Goal: Book appointment/travel/reservation

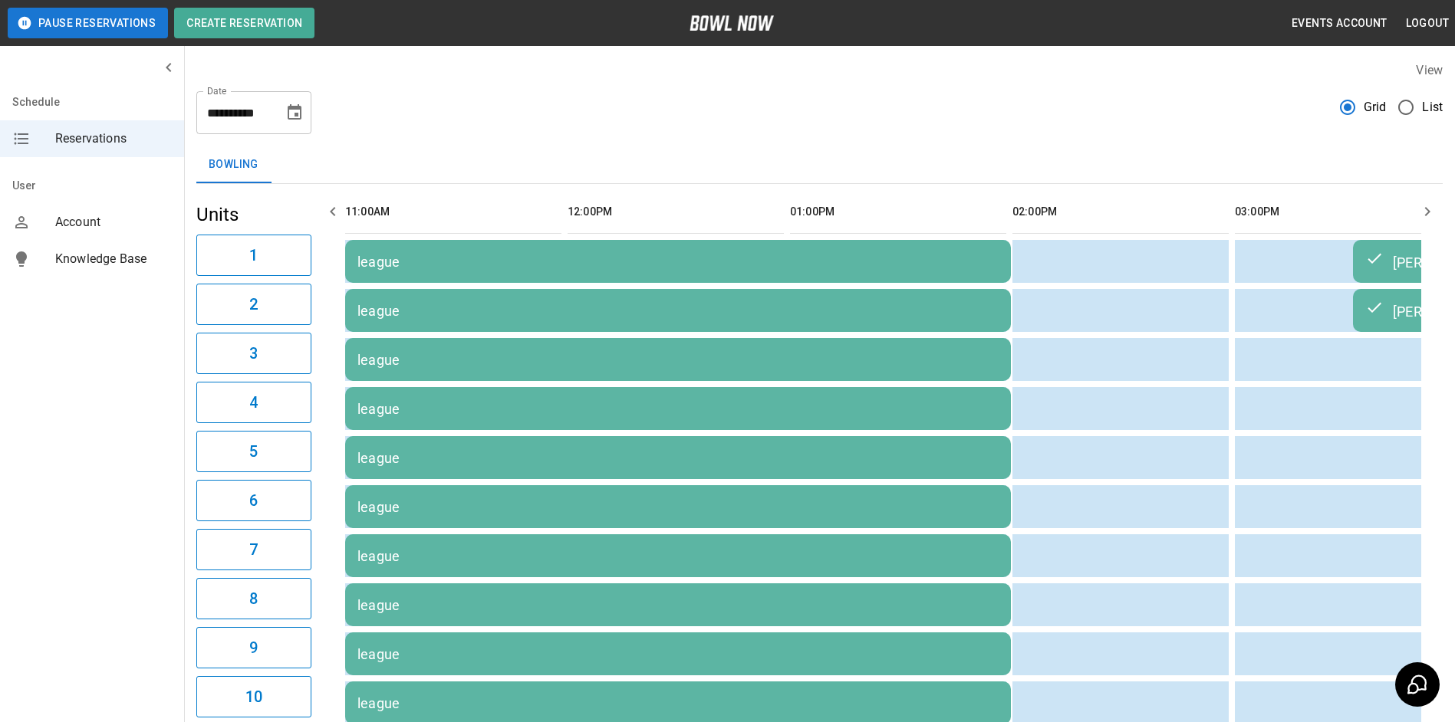
scroll to position [0, 1112]
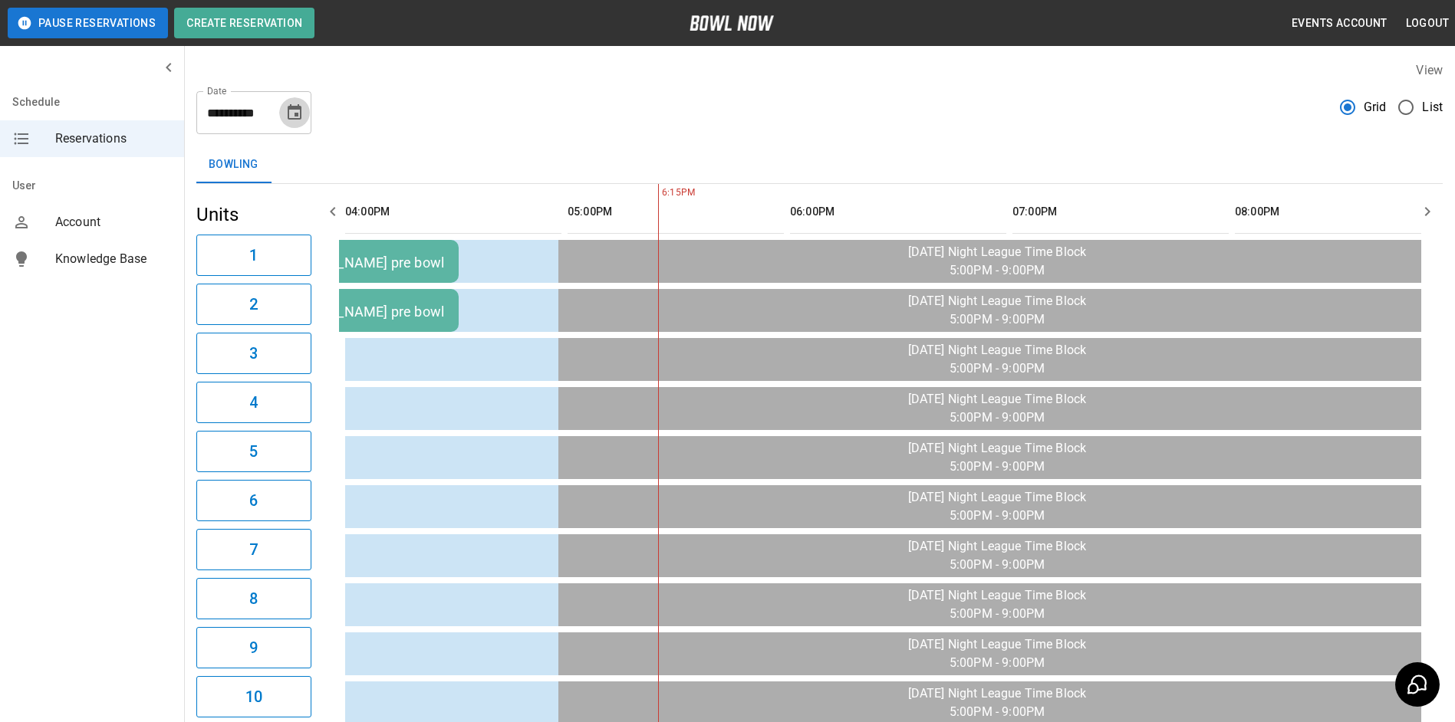
click at [300, 107] on icon "Choose date, selected date is Sep 2, 2025" at bounding box center [295, 111] width 14 height 15
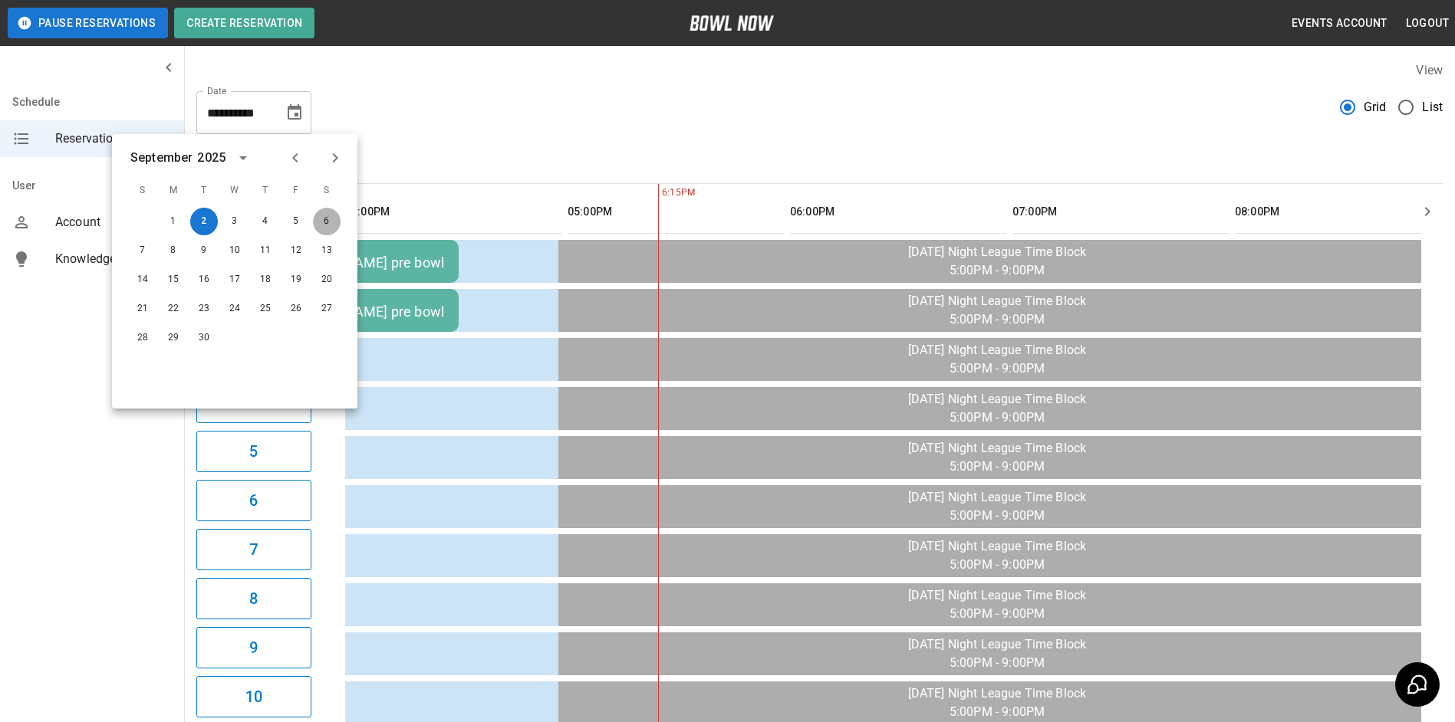
click at [330, 222] on button "6" at bounding box center [327, 222] width 28 height 28
type input "**********"
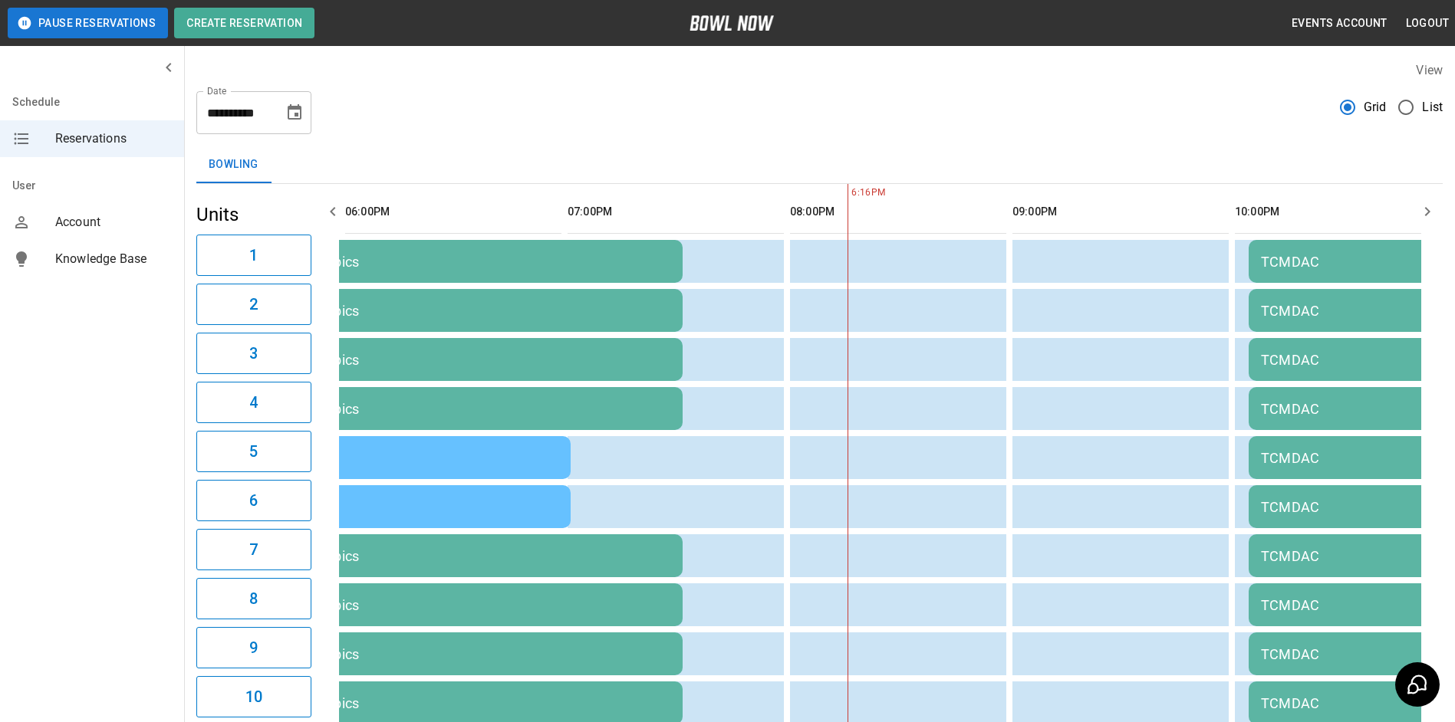
scroll to position [0, 1557]
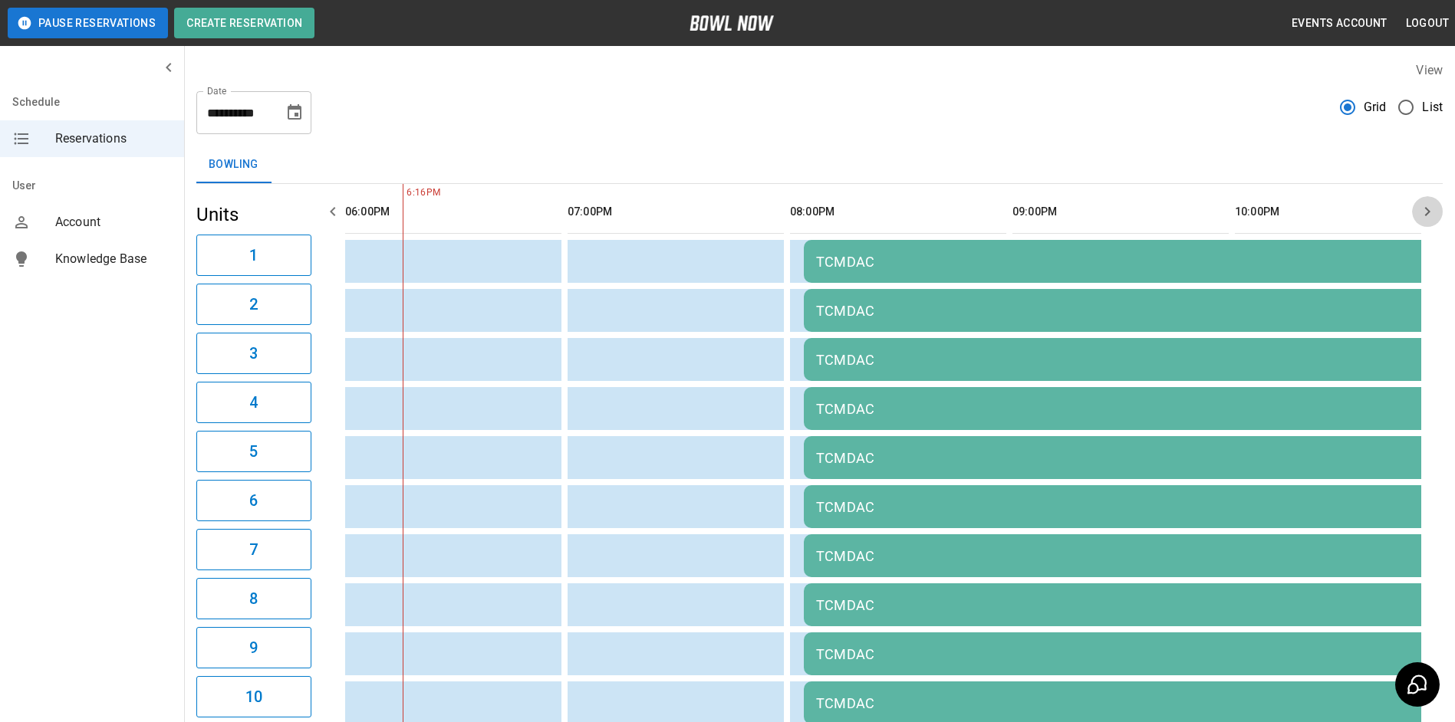
click at [1429, 209] on icon "button" at bounding box center [1427, 211] width 18 height 18
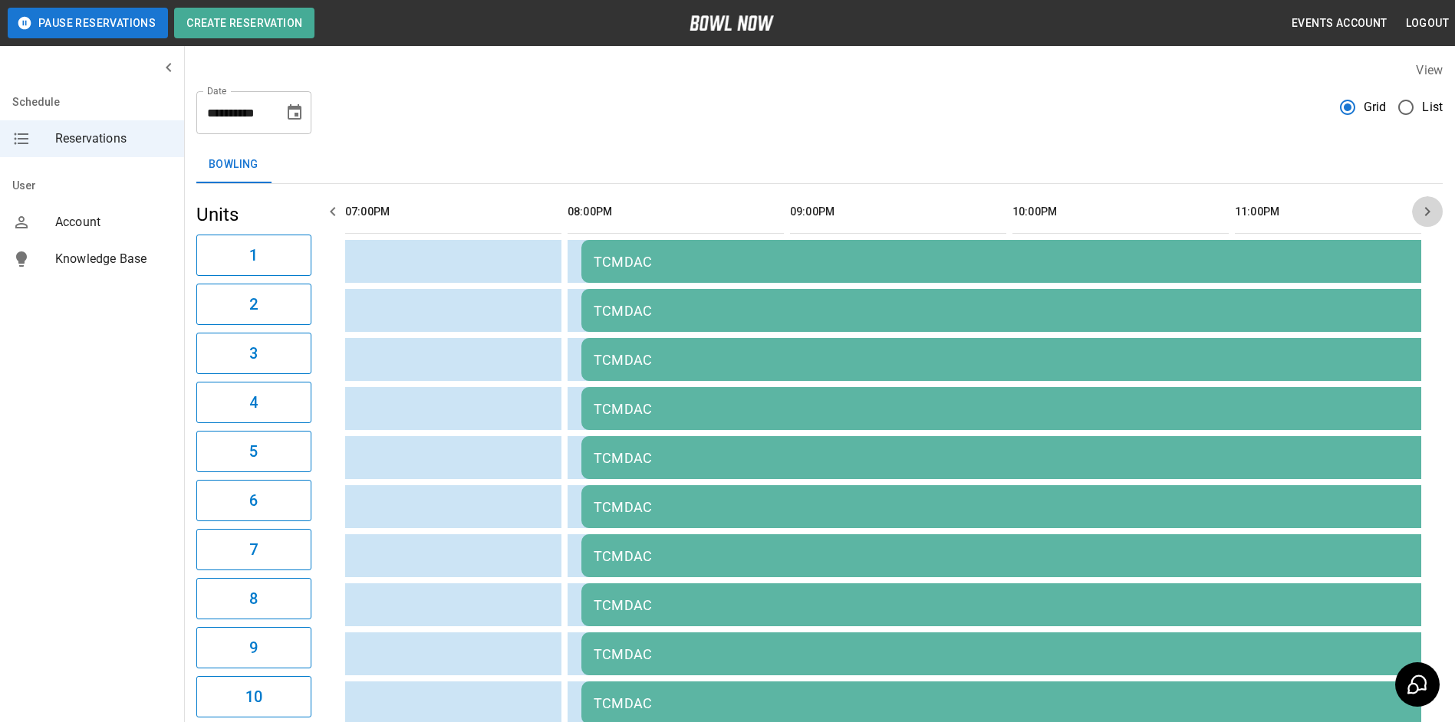
click at [1429, 209] on icon "button" at bounding box center [1427, 211] width 18 height 18
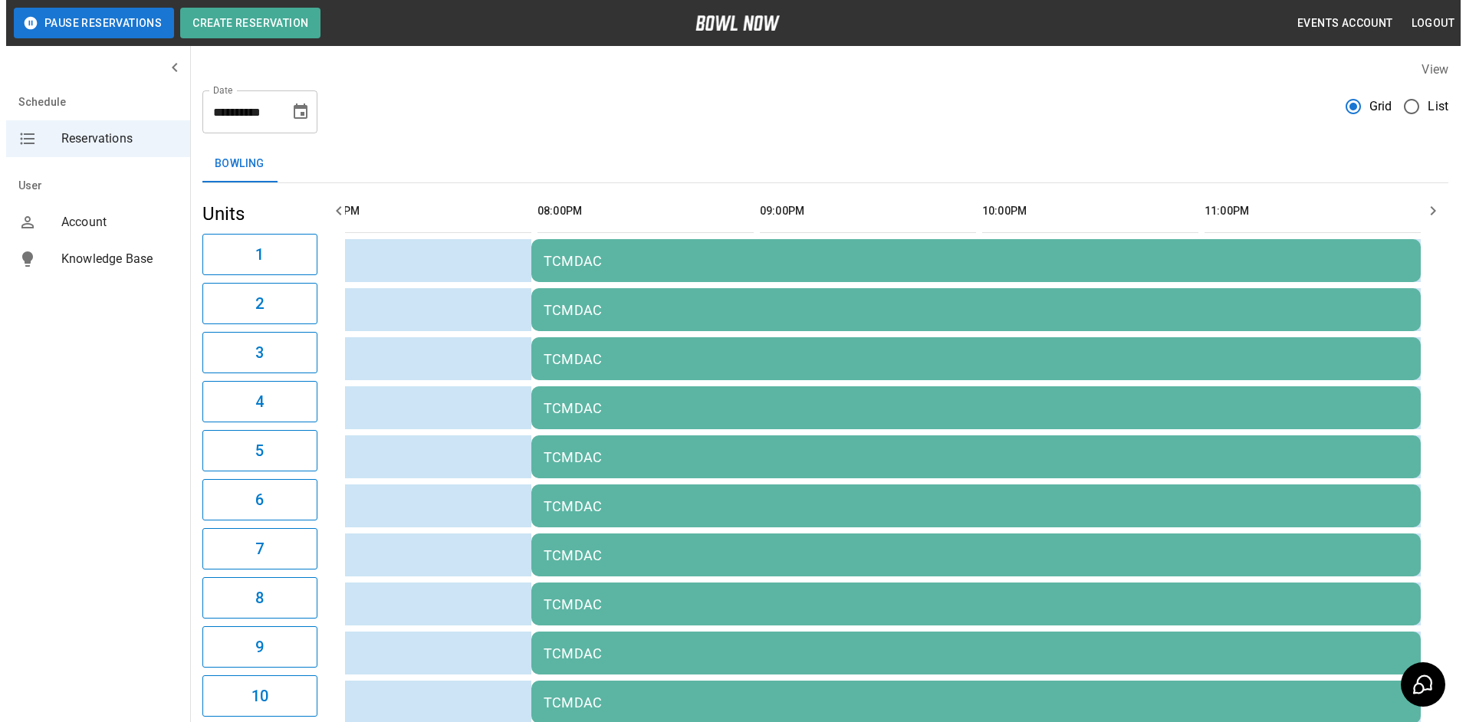
scroll to position [0, 0]
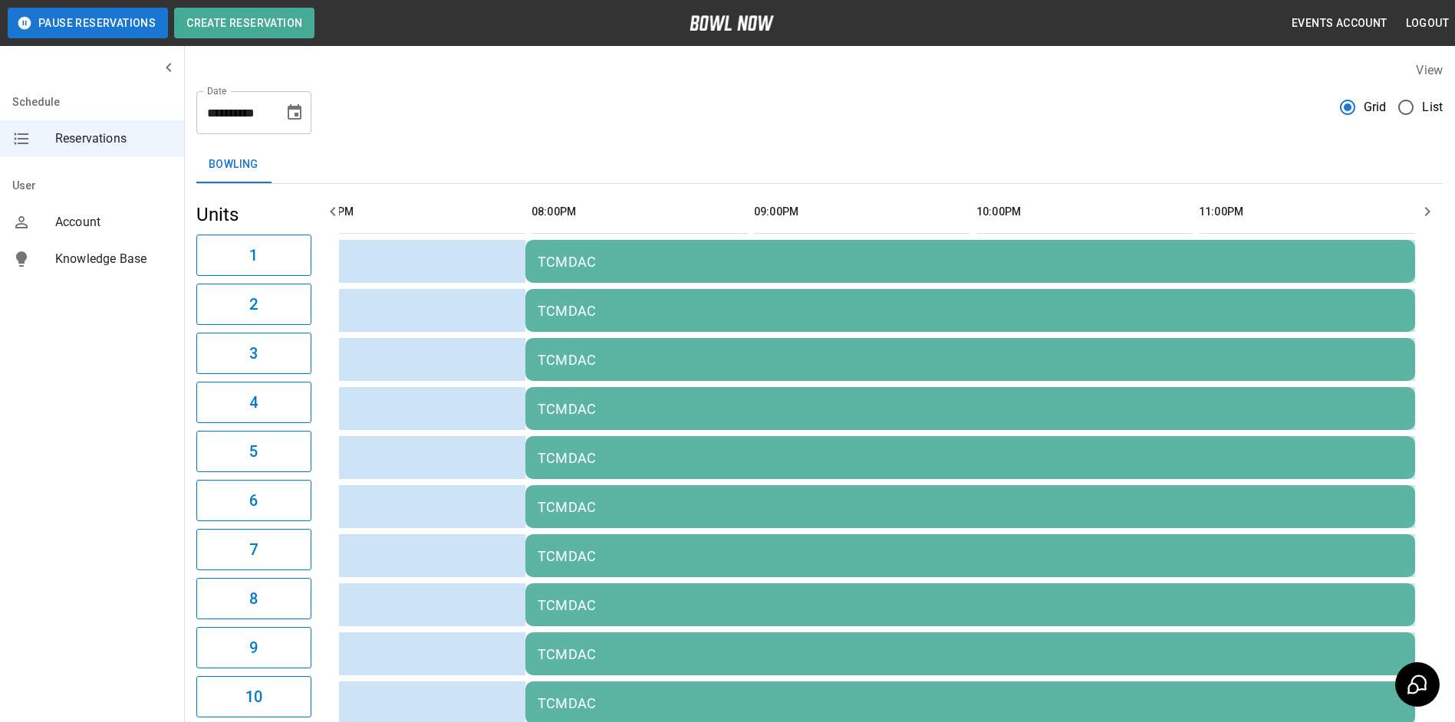
click at [939, 354] on div "TCMDAC" at bounding box center [970, 360] width 865 height 16
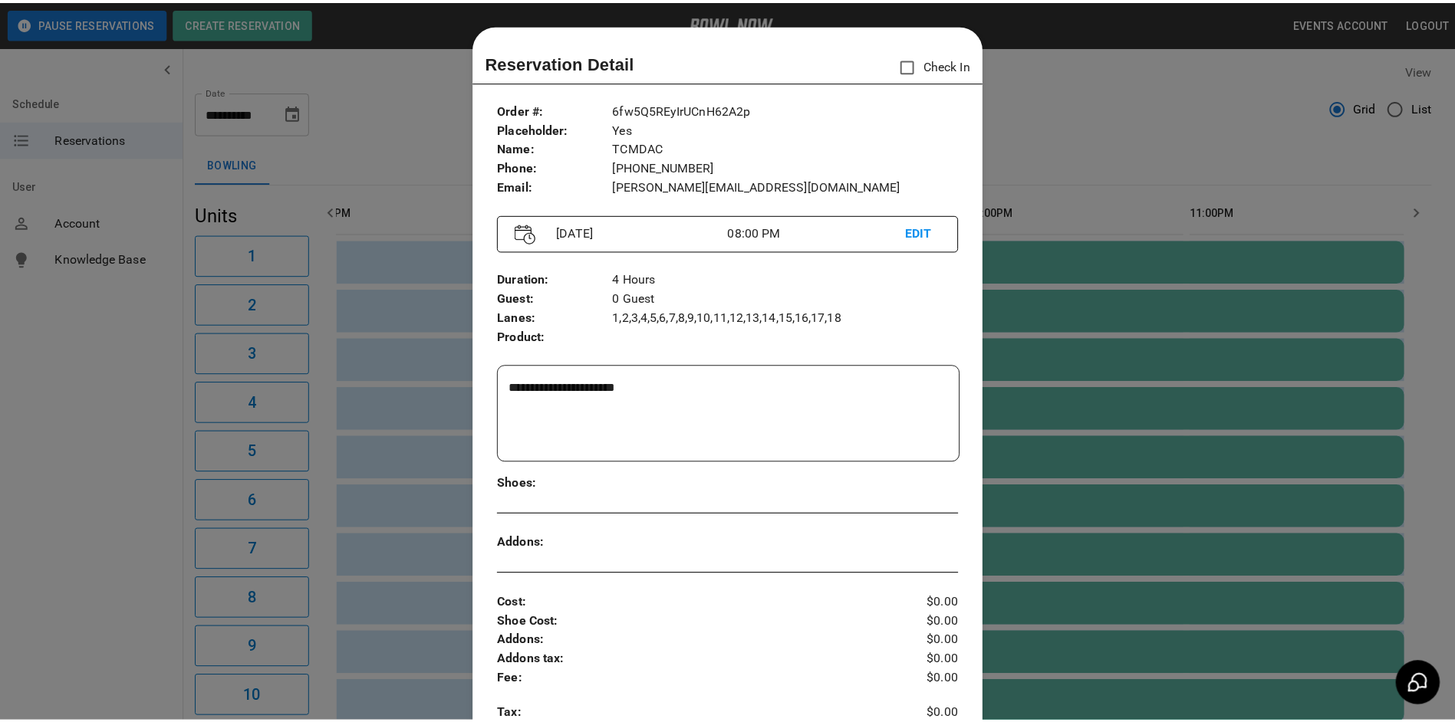
scroll to position [25, 0]
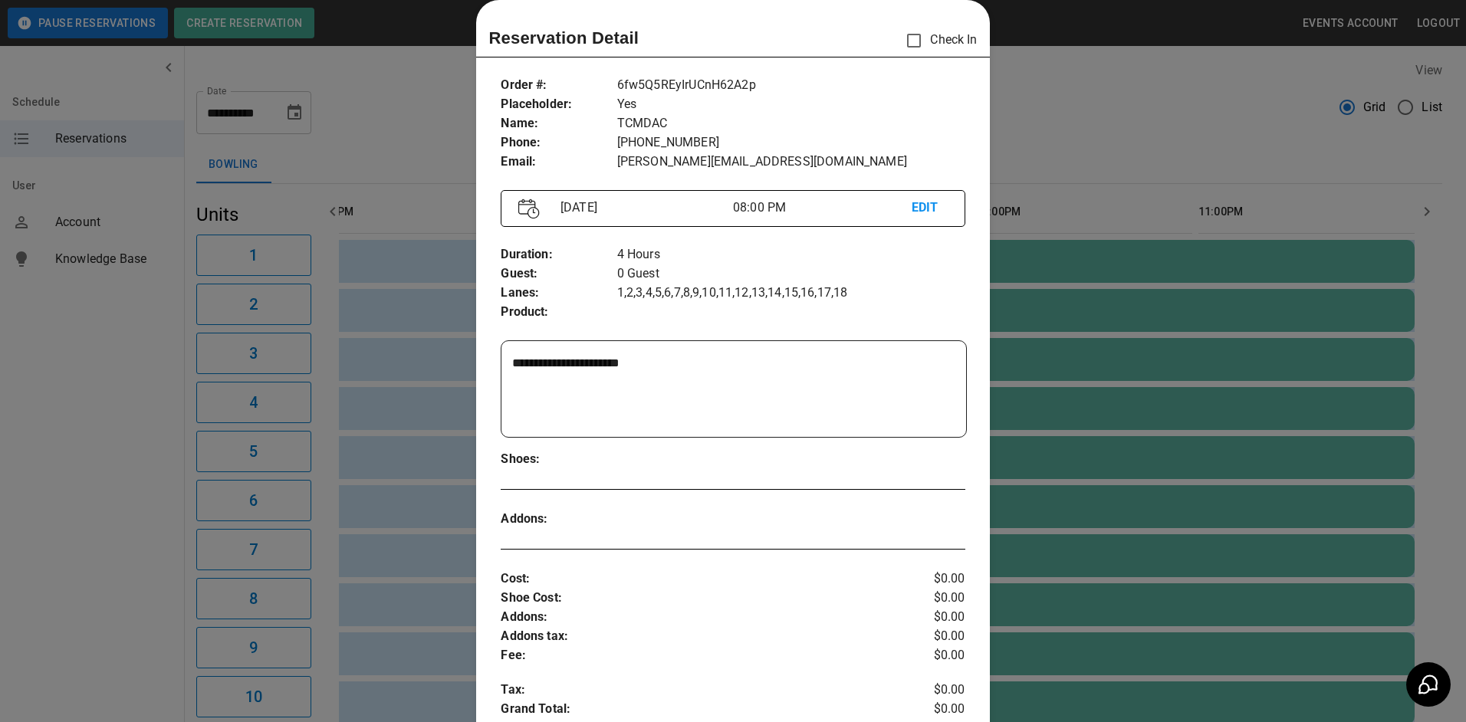
click at [1117, 146] on div at bounding box center [733, 361] width 1466 height 722
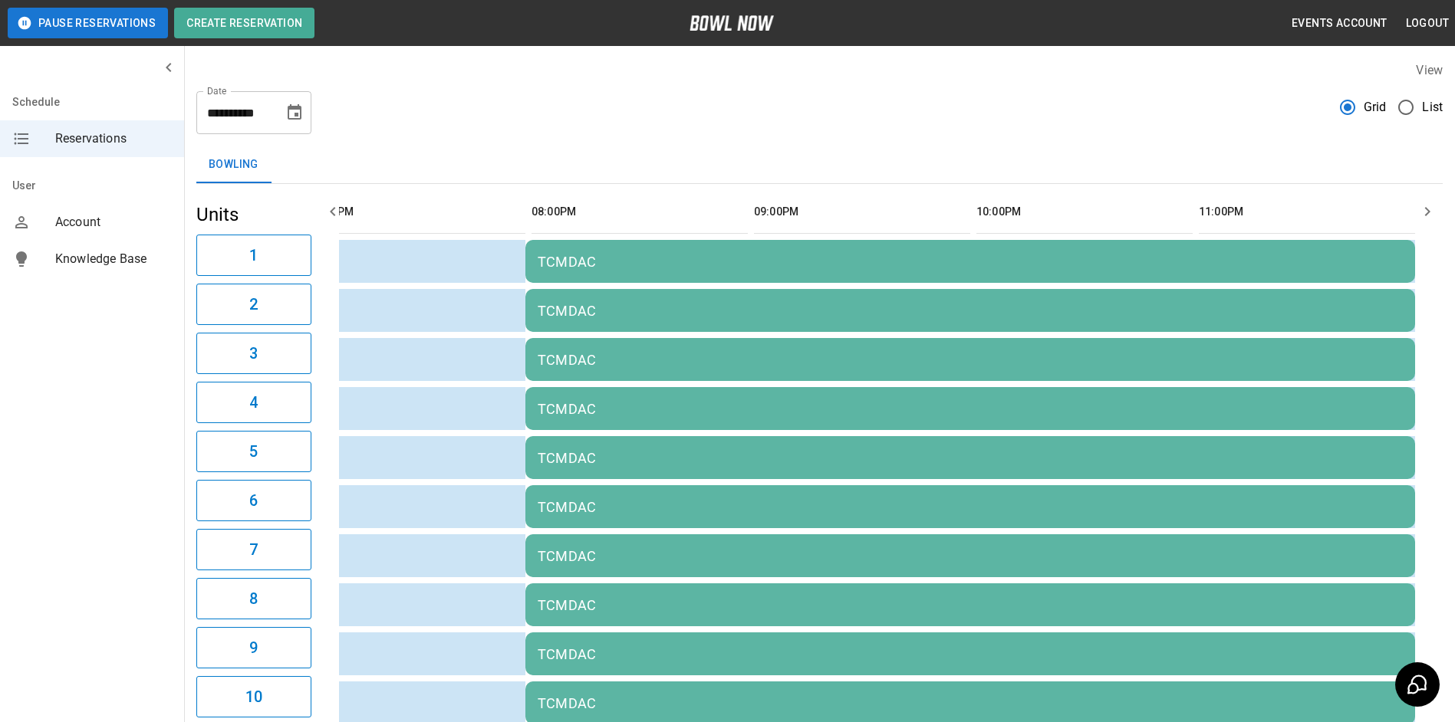
scroll to position [0, 1824]
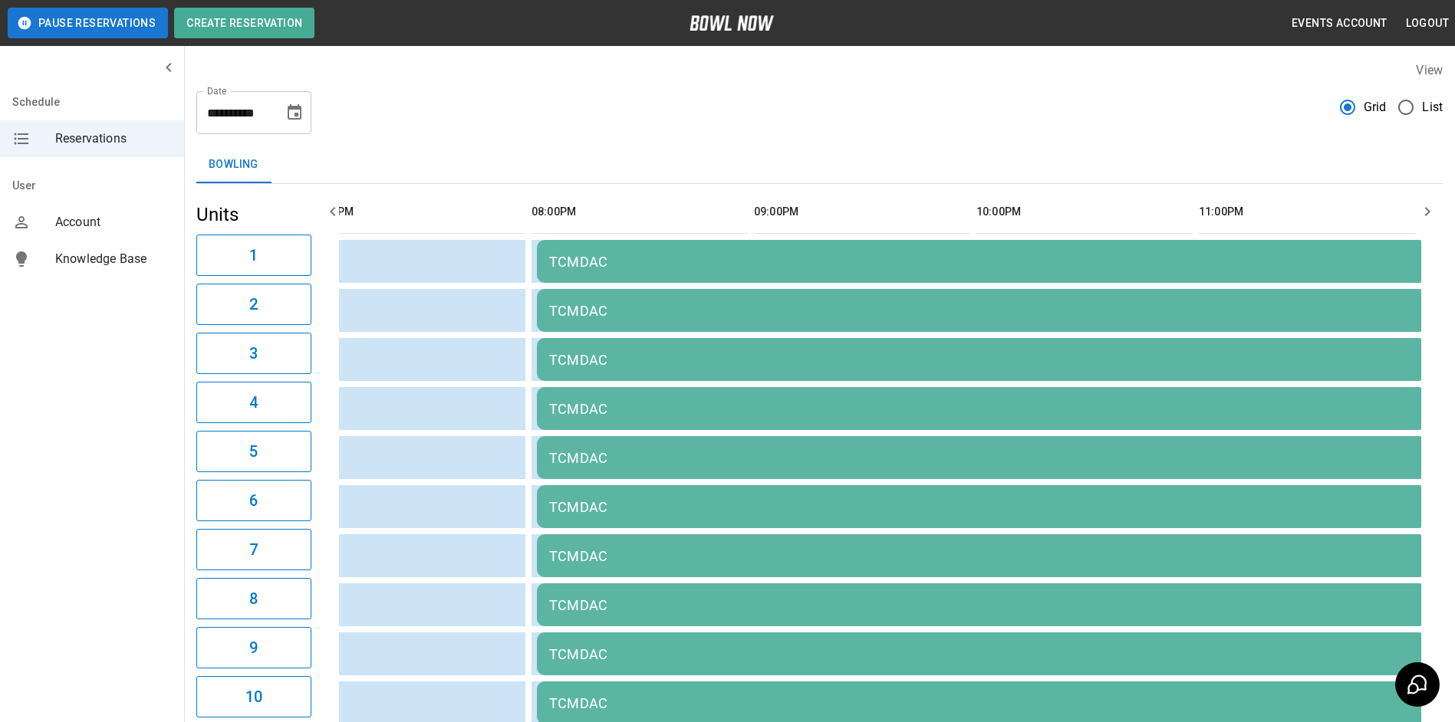
click at [336, 212] on icon "button" at bounding box center [333, 211] width 18 height 18
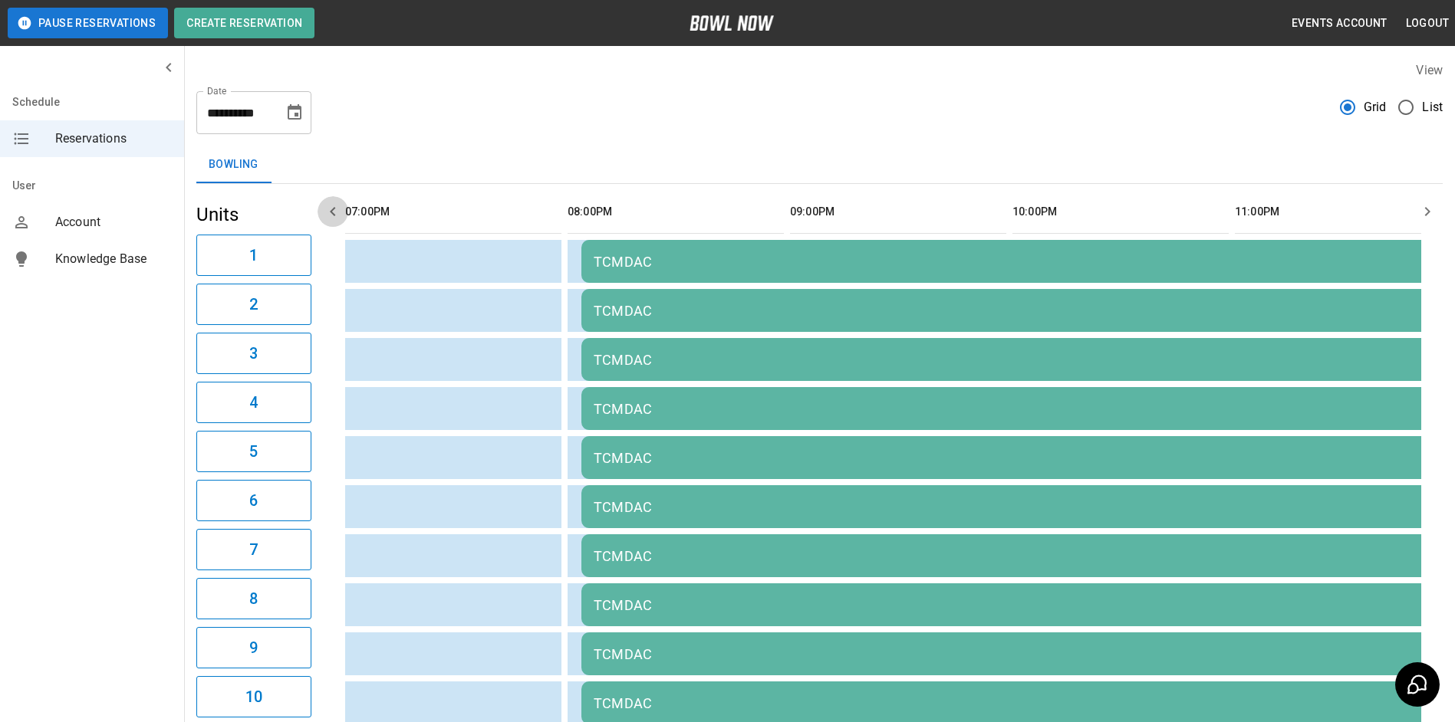
click at [336, 212] on icon "button" at bounding box center [333, 211] width 18 height 18
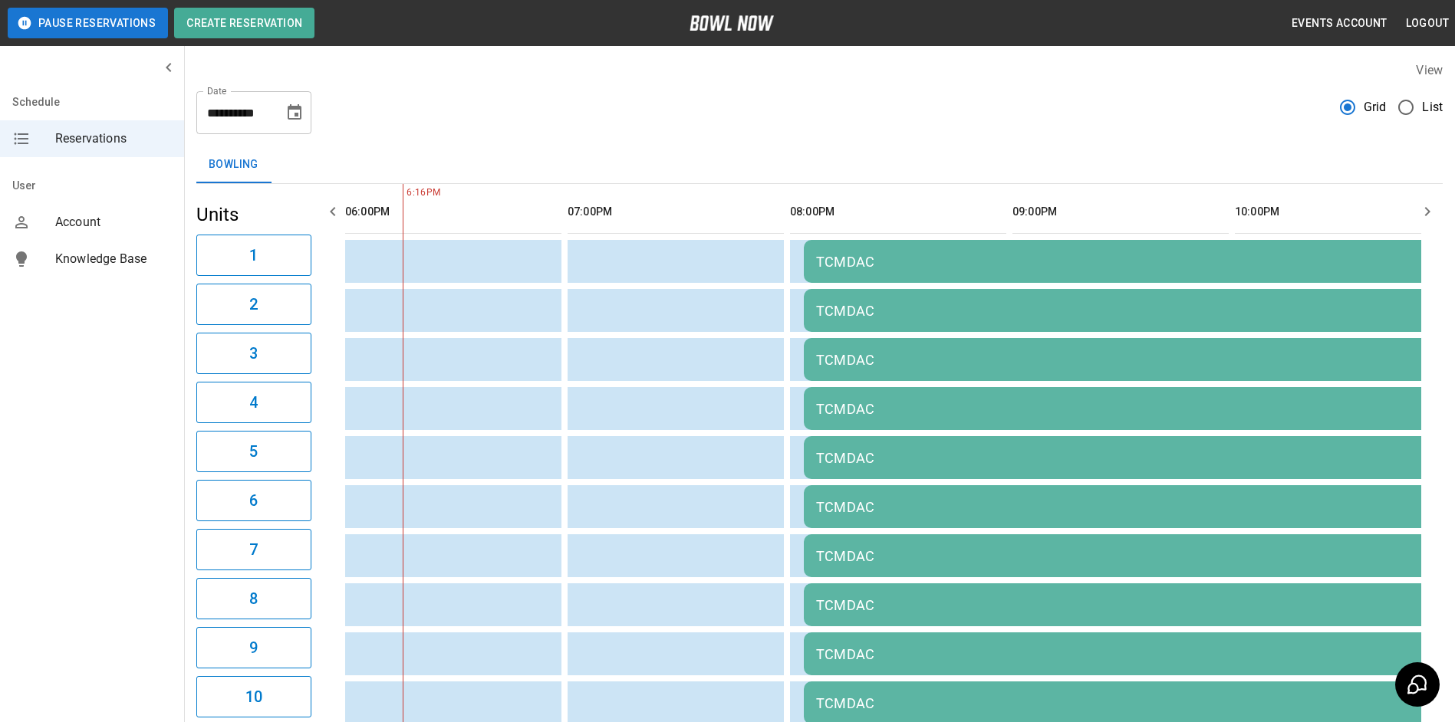
click at [336, 212] on icon "button" at bounding box center [333, 211] width 18 height 18
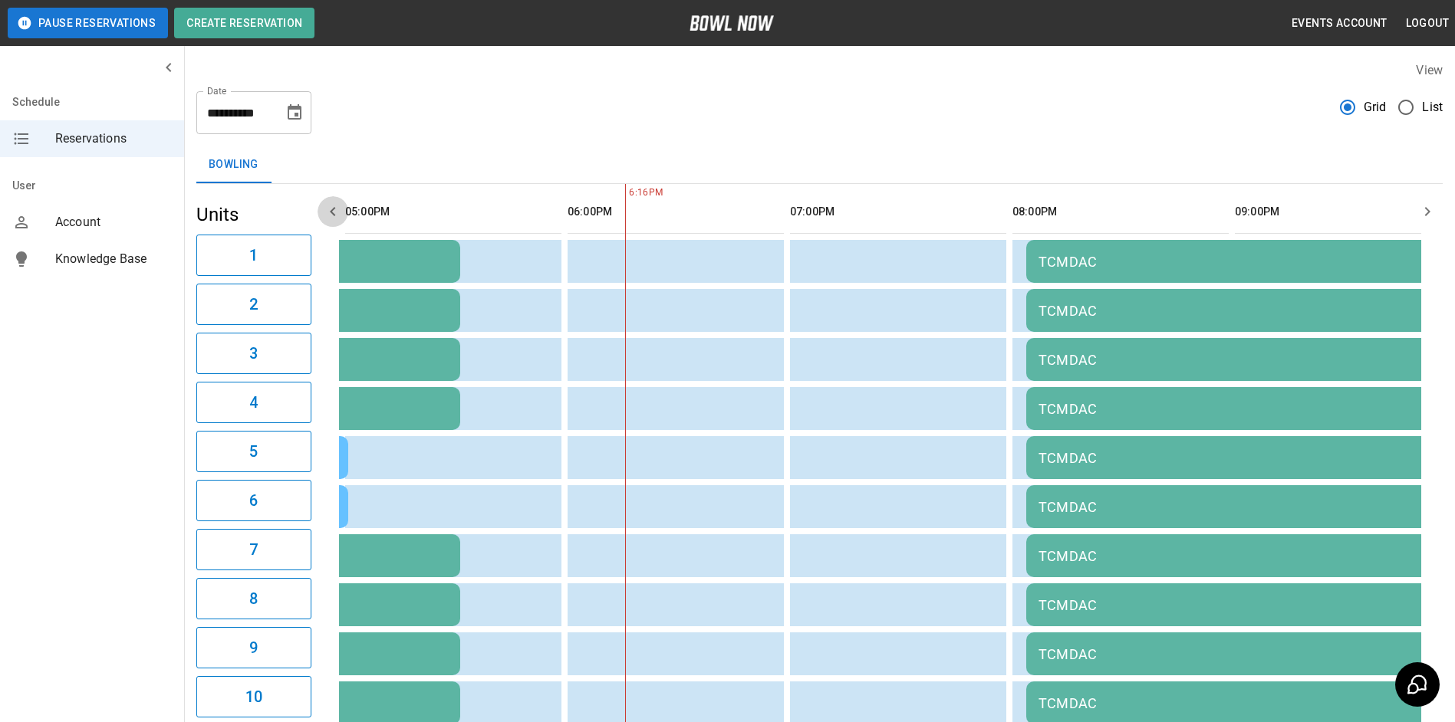
click at [336, 212] on icon "button" at bounding box center [333, 211] width 18 height 18
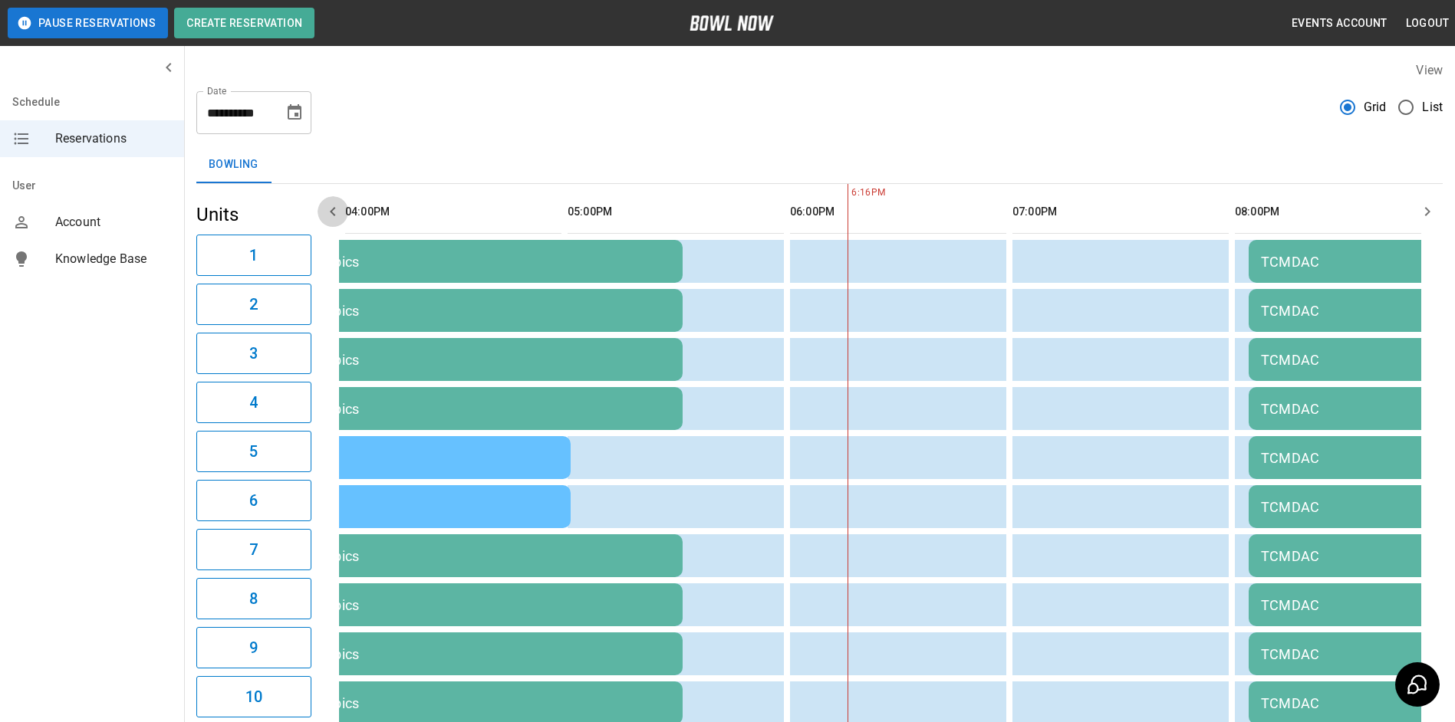
click at [336, 212] on icon "button" at bounding box center [333, 211] width 18 height 18
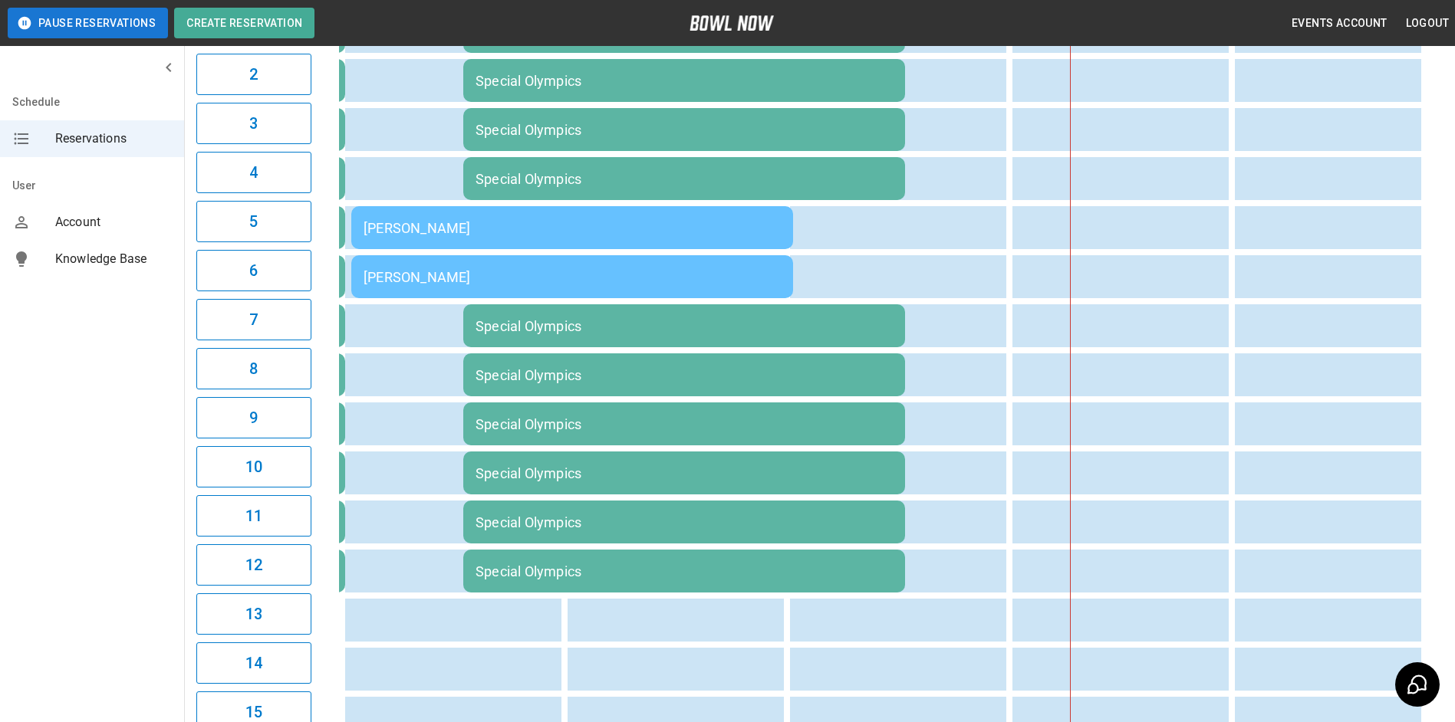
scroll to position [0, 0]
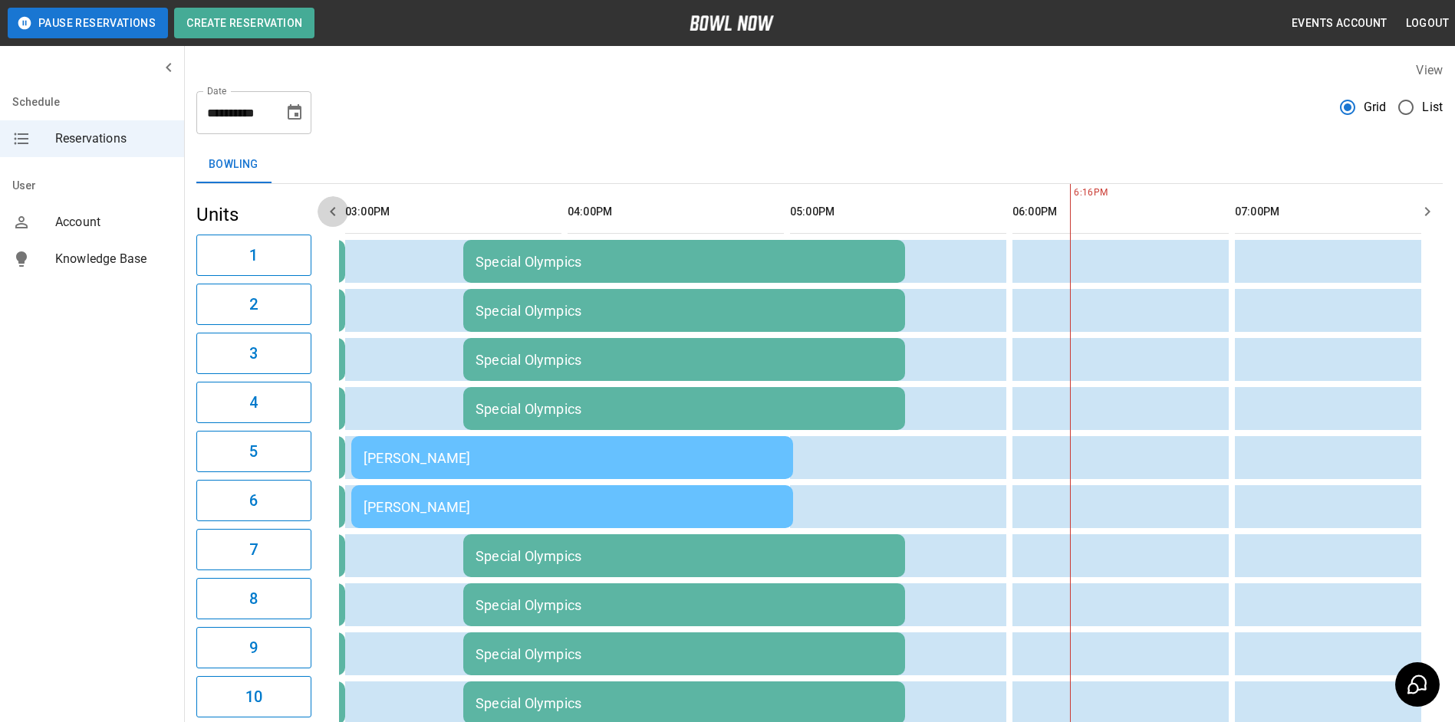
click at [331, 212] on icon "button" at bounding box center [332, 211] width 5 height 9
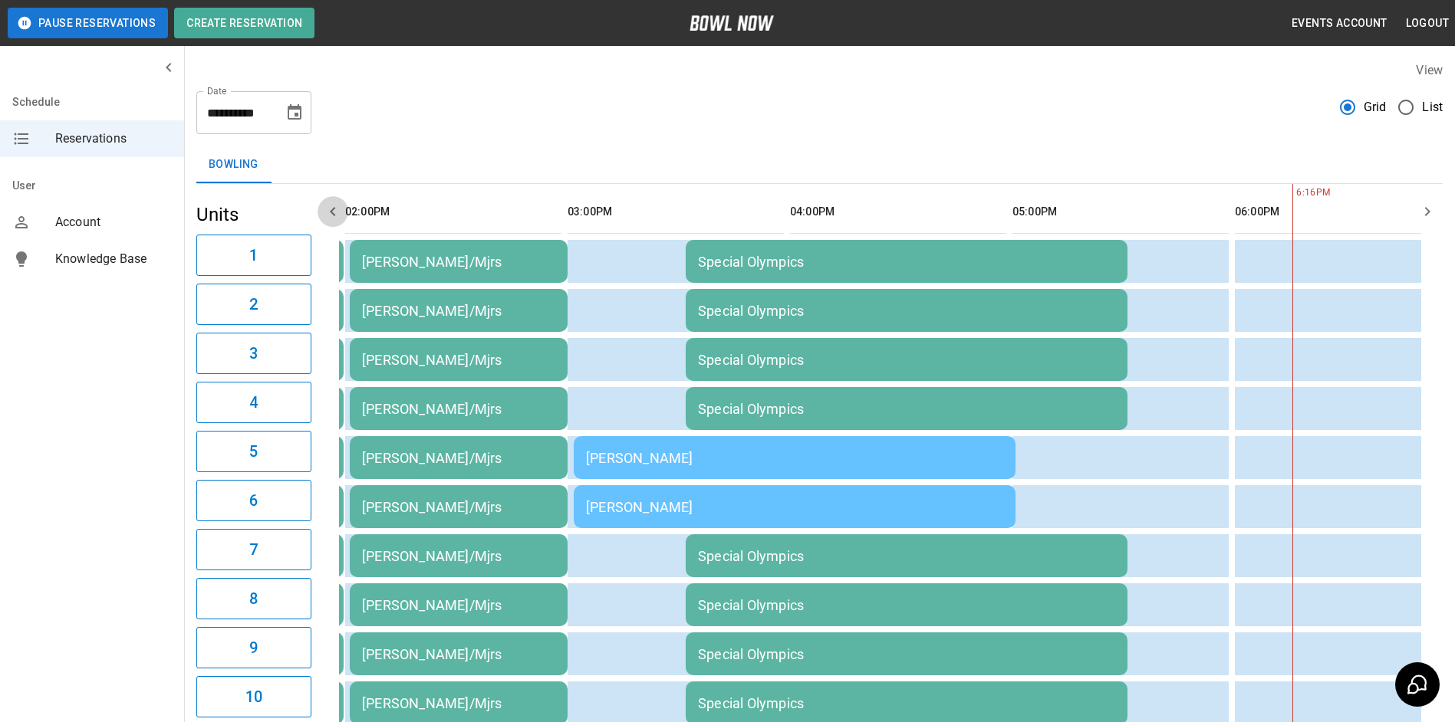
click at [331, 212] on icon "button" at bounding box center [332, 211] width 5 height 9
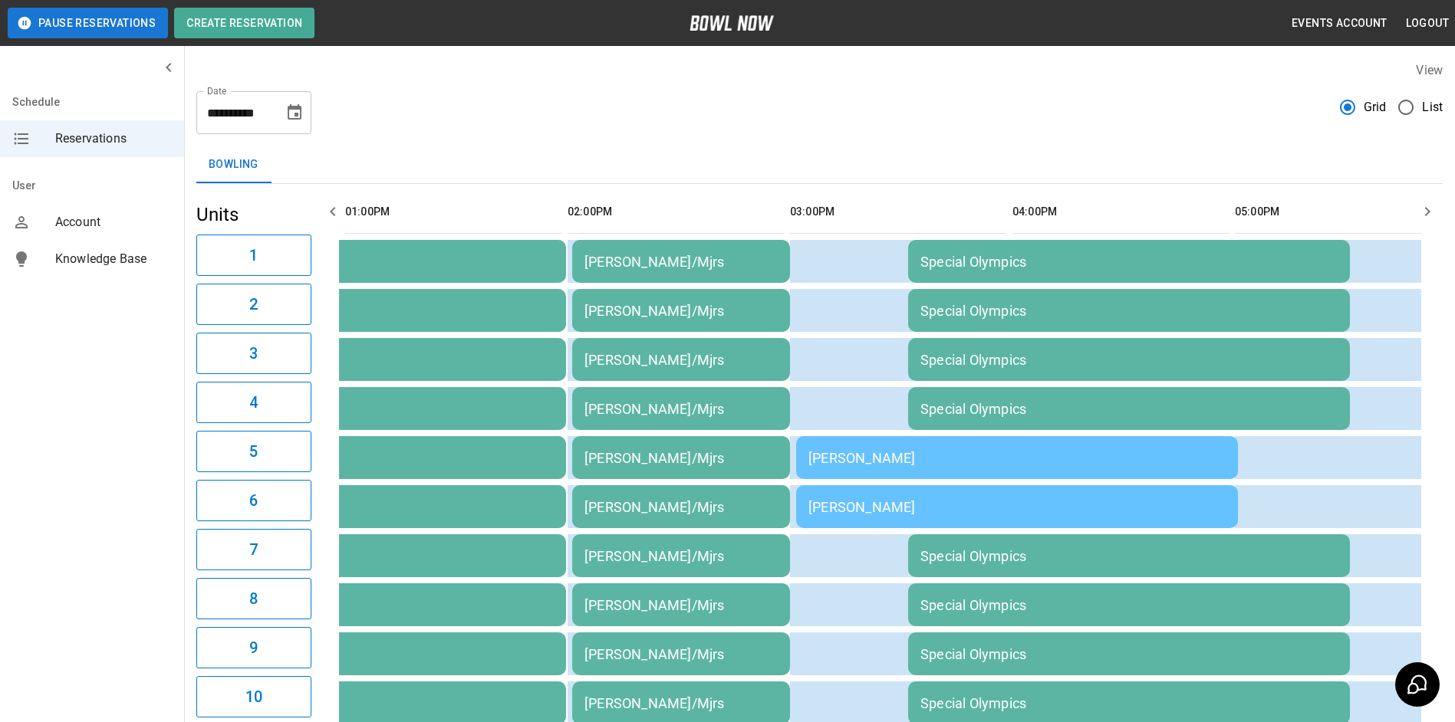
click at [331, 212] on icon "button" at bounding box center [332, 211] width 5 height 9
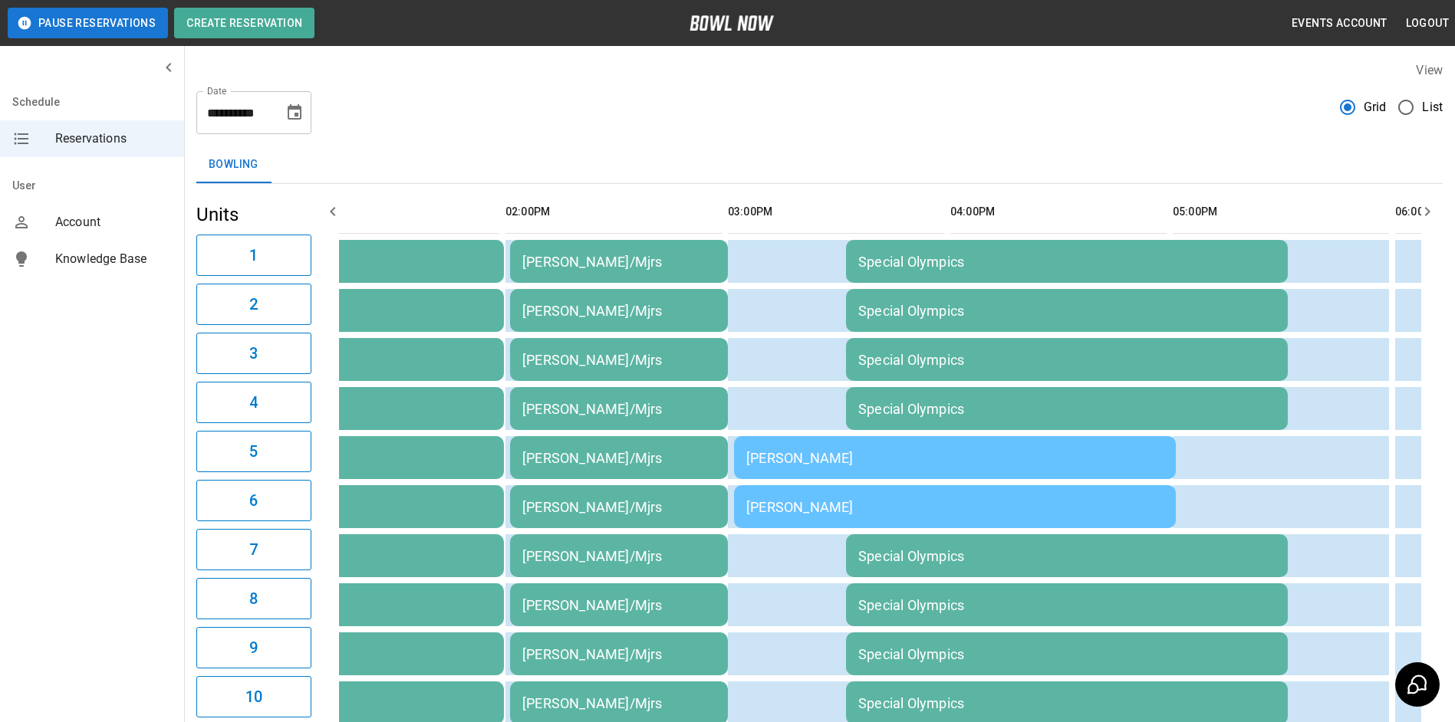
click at [777, 459] on div "[PERSON_NAME]" at bounding box center [954, 458] width 417 height 16
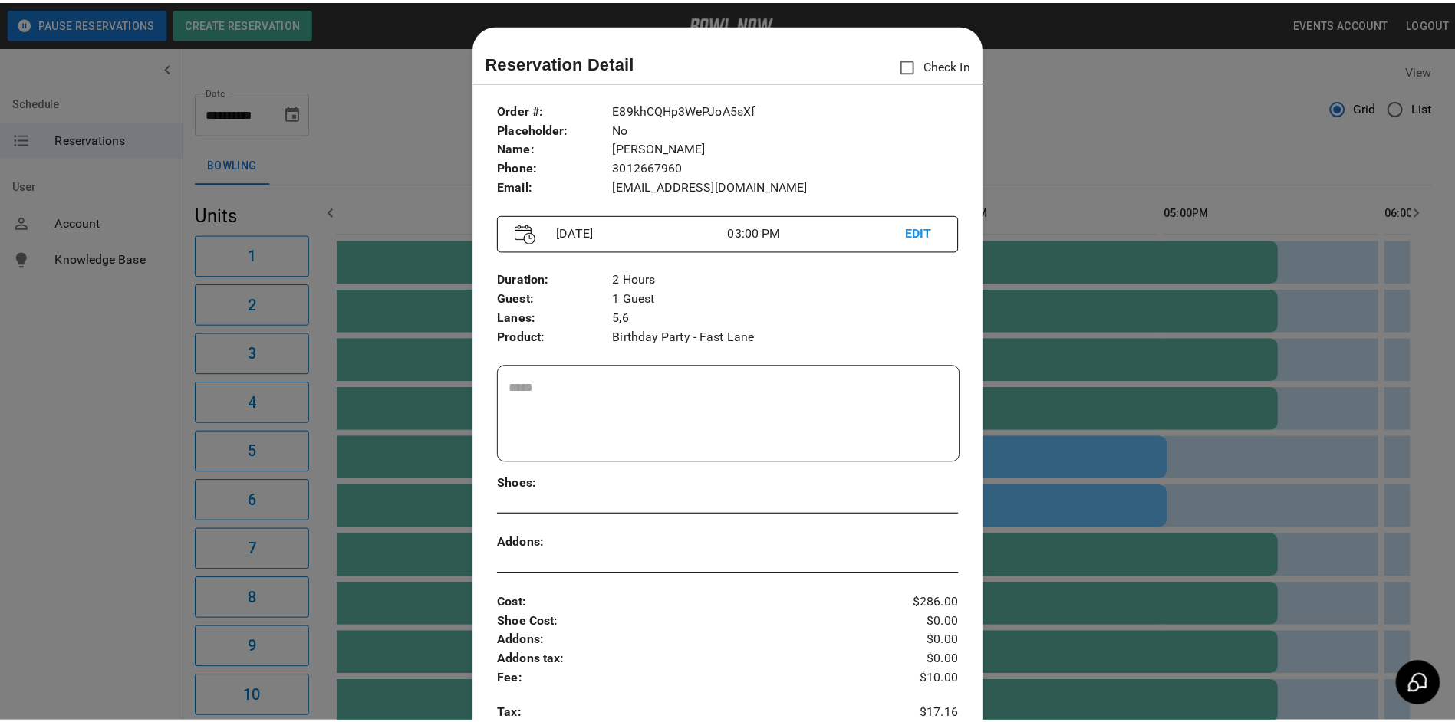
scroll to position [25, 0]
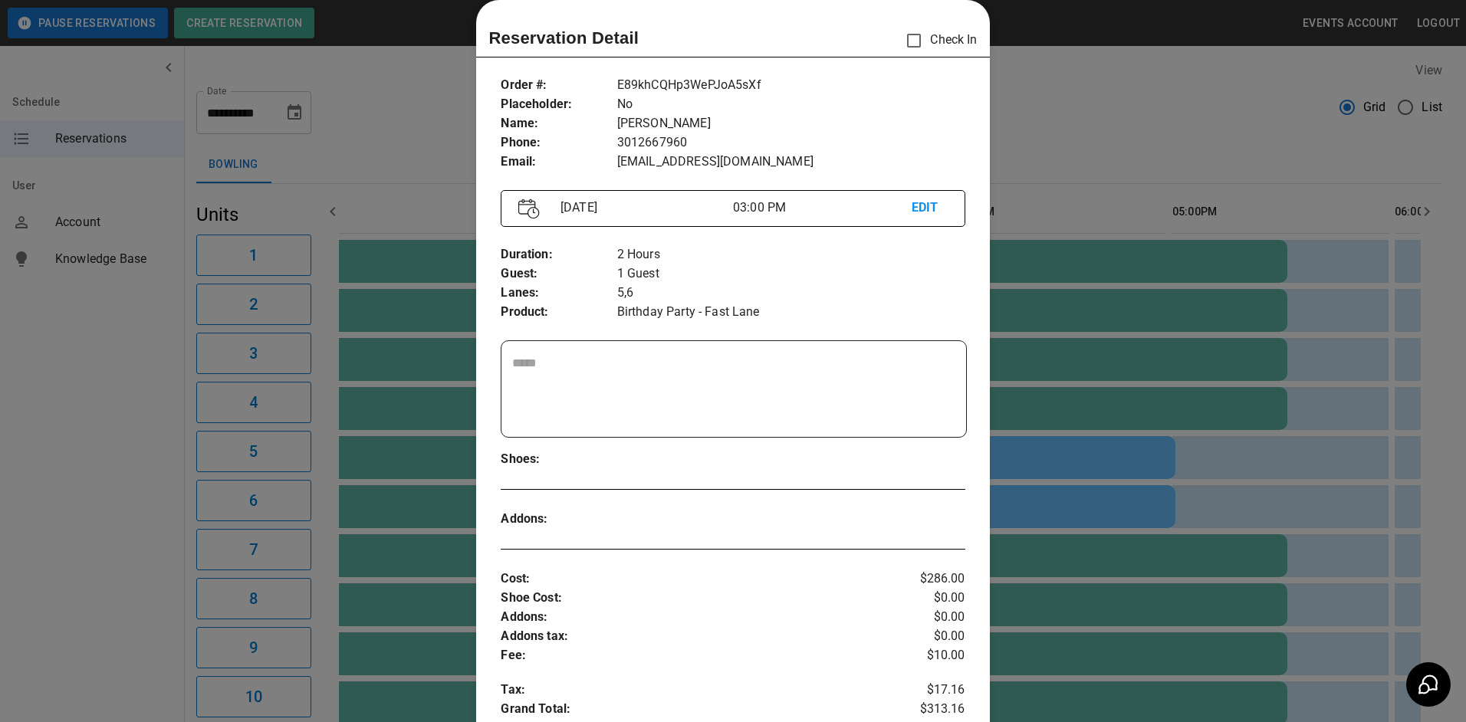
click at [1104, 170] on div at bounding box center [733, 361] width 1466 height 722
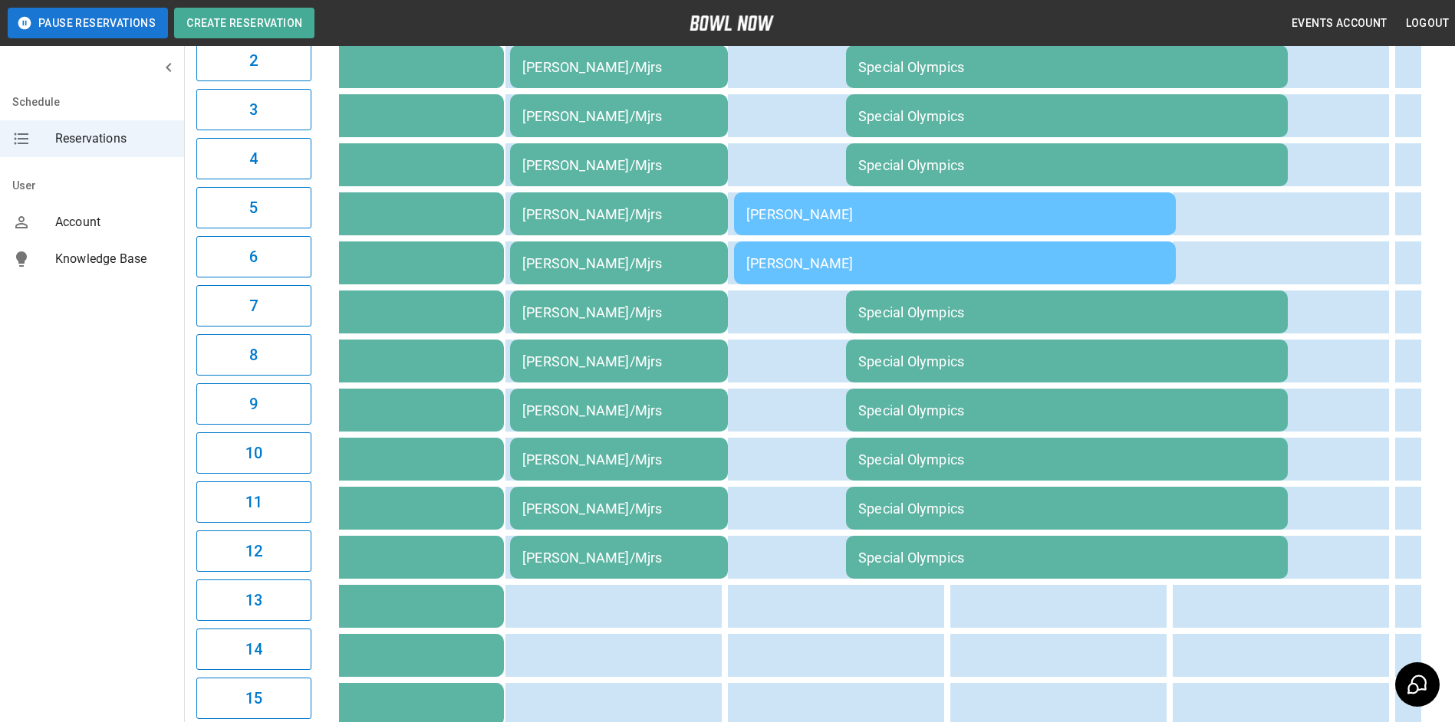
scroll to position [230, 0]
